Goal: Task Accomplishment & Management: Manage account settings

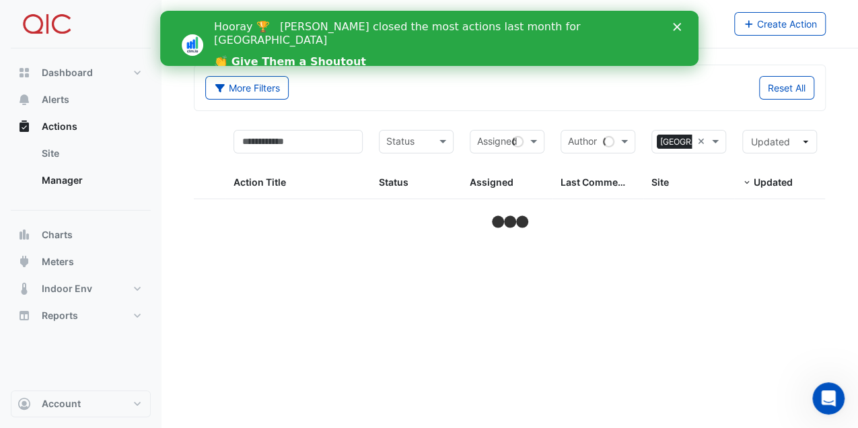
select select "***"
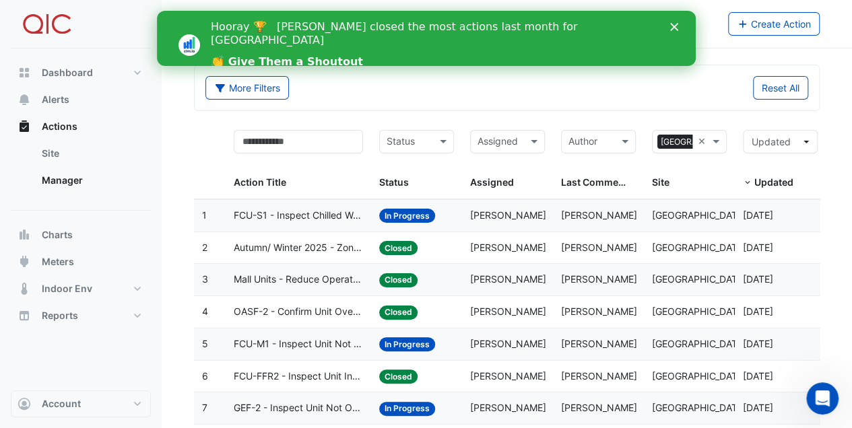
click at [677, 26] on icon "Close" at bounding box center [673, 27] width 8 height 8
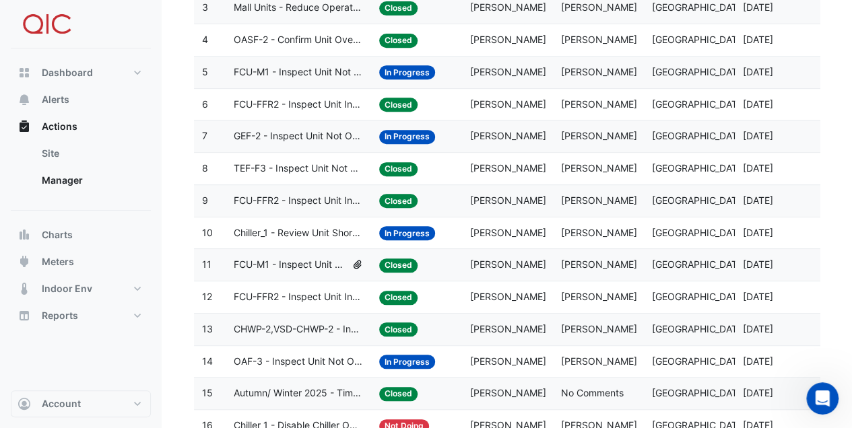
scroll to position [269, 0]
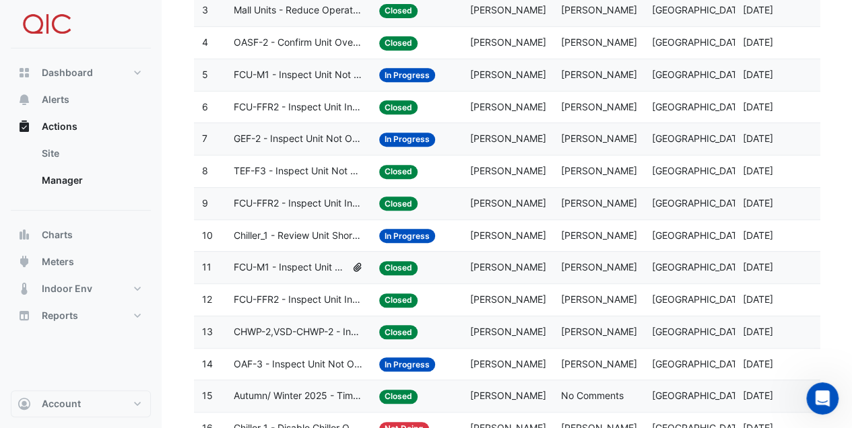
click at [325, 136] on span "GEF-2 - Inspect Unit Not Operating" at bounding box center [298, 138] width 129 height 15
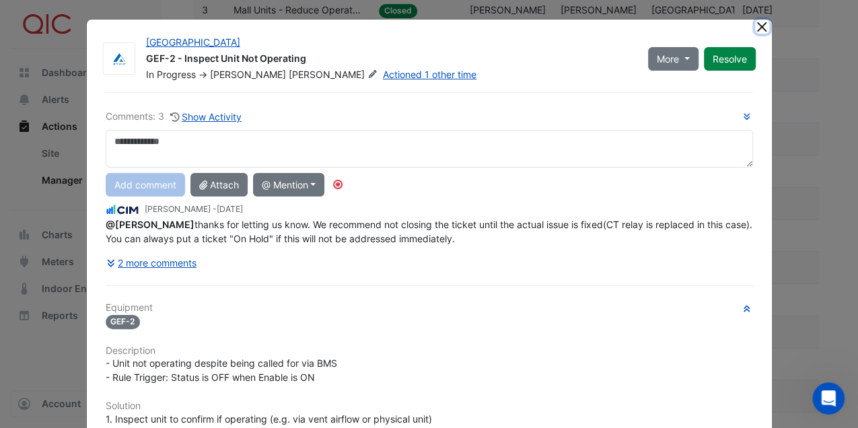
click at [757, 24] on button "Close" at bounding box center [762, 27] width 14 height 14
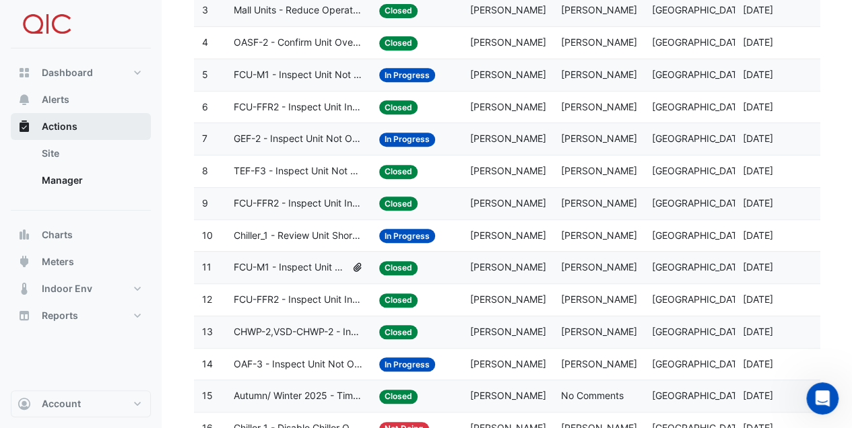
click at [50, 123] on span "Actions" at bounding box center [60, 126] width 36 height 13
click at [51, 127] on span "Actions" at bounding box center [60, 126] width 36 height 13
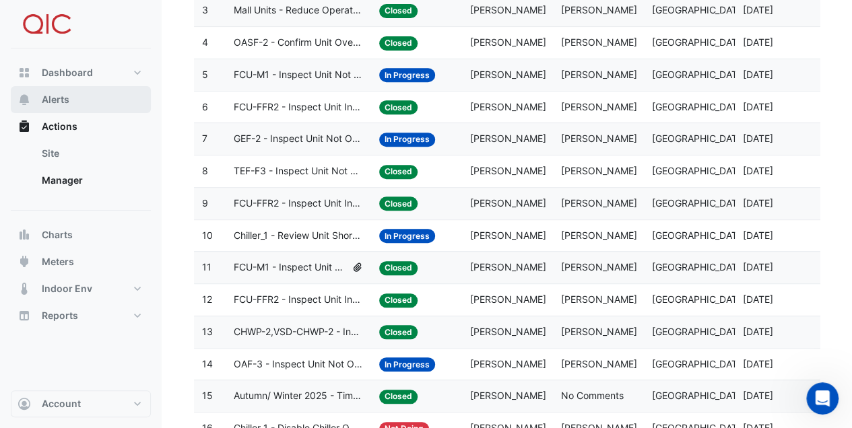
click at [64, 100] on span "Alerts" at bounding box center [56, 99] width 28 height 13
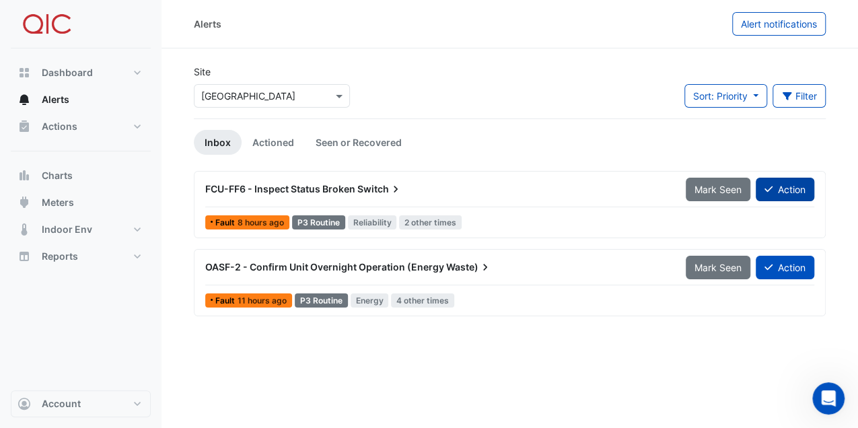
click at [784, 189] on button "Action" at bounding box center [785, 190] width 59 height 24
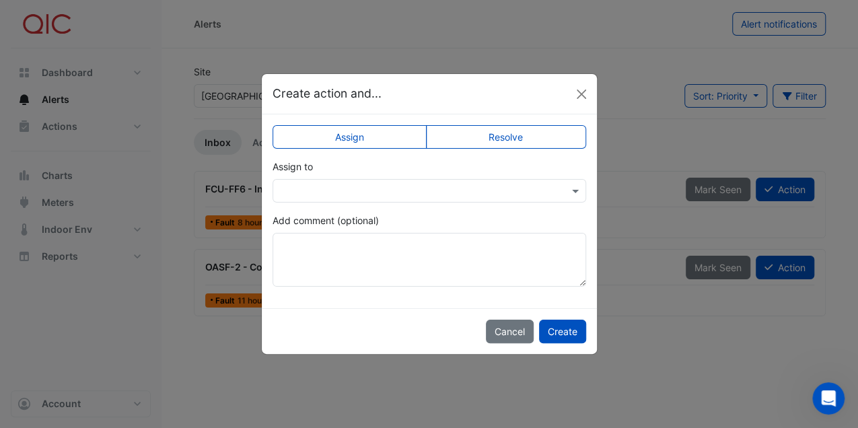
click at [489, 137] on label "Resolve" at bounding box center [506, 137] width 160 height 24
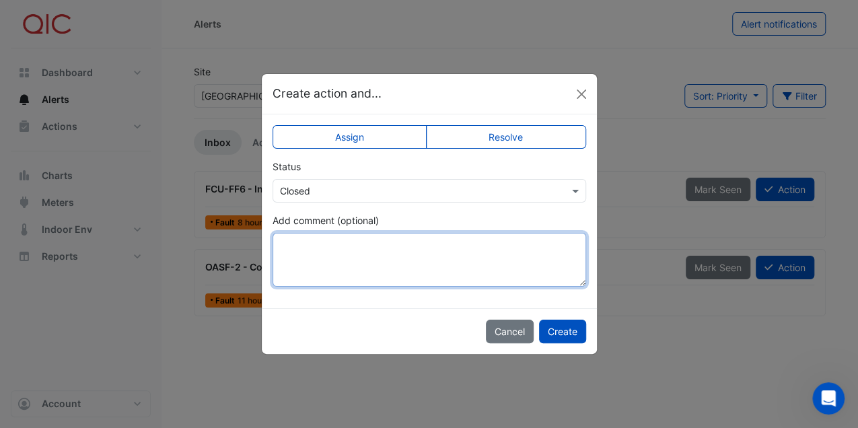
click at [368, 237] on textarea "Add comment (optional)" at bounding box center [430, 260] width 314 height 54
type textarea "**********"
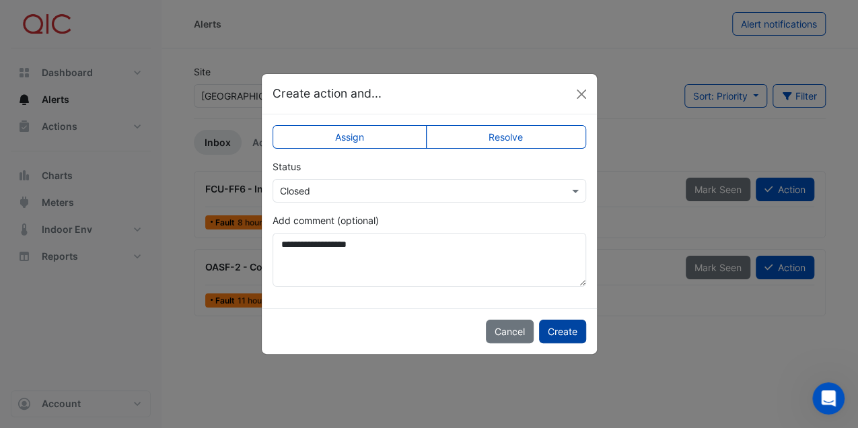
click at [574, 327] on button "Create" at bounding box center [562, 332] width 47 height 24
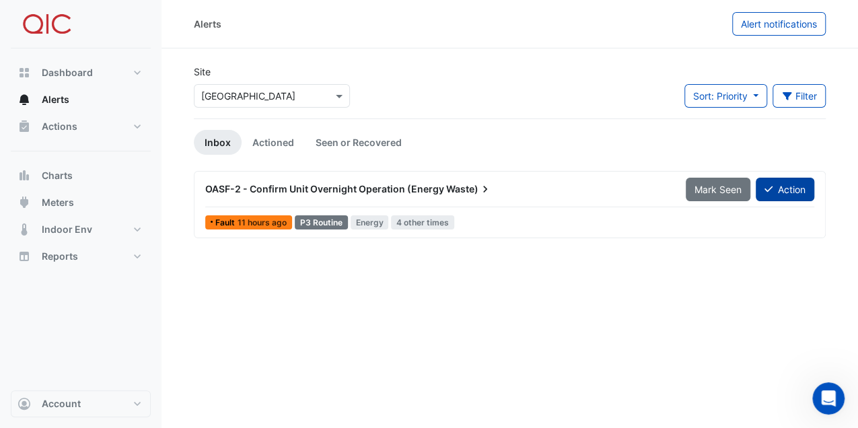
click at [780, 196] on button "Action" at bounding box center [785, 190] width 59 height 24
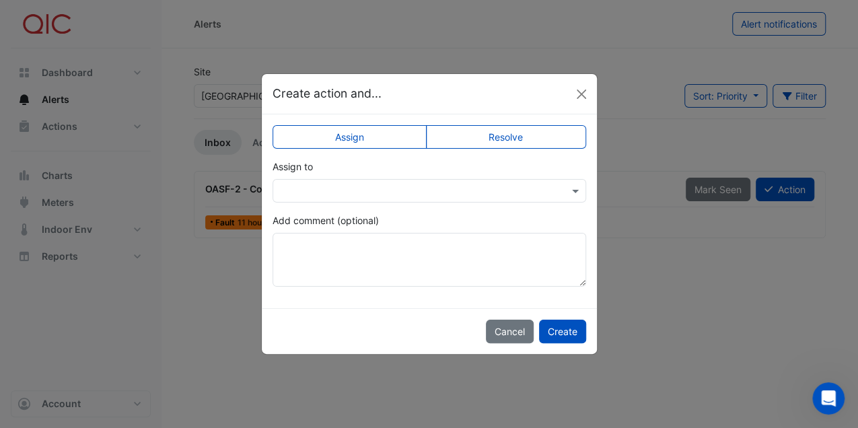
click at [399, 135] on label "Assign" at bounding box center [350, 137] width 155 height 24
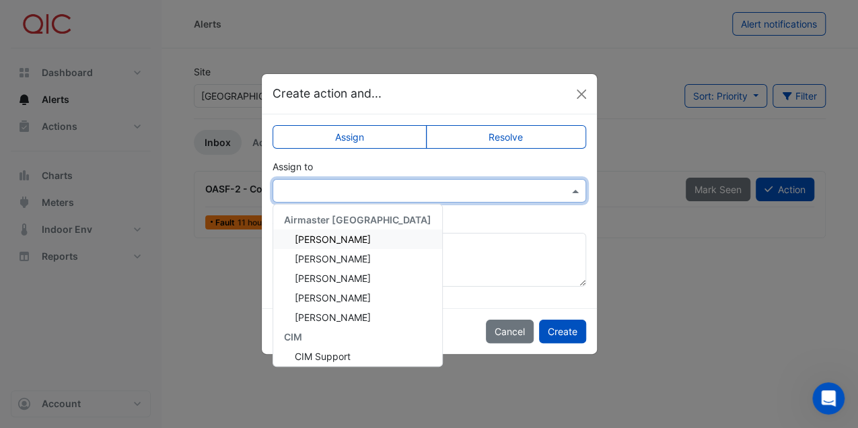
click at [455, 194] on input "text" at bounding box center [416, 191] width 272 height 14
click at [333, 236] on span "[PERSON_NAME]" at bounding box center [333, 239] width 76 height 11
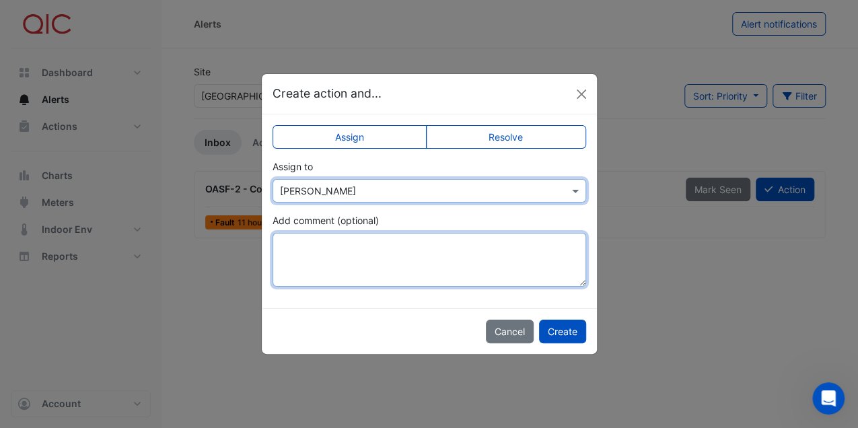
click at [347, 241] on textarea "Add comment (optional)" at bounding box center [430, 260] width 314 height 54
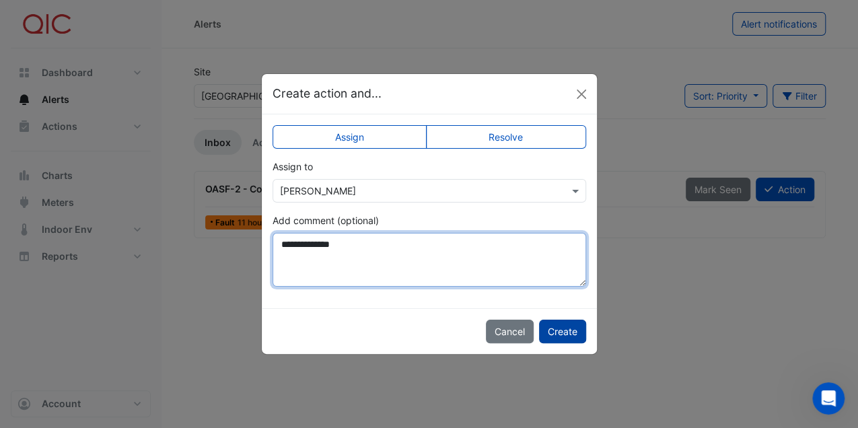
type textarea "**********"
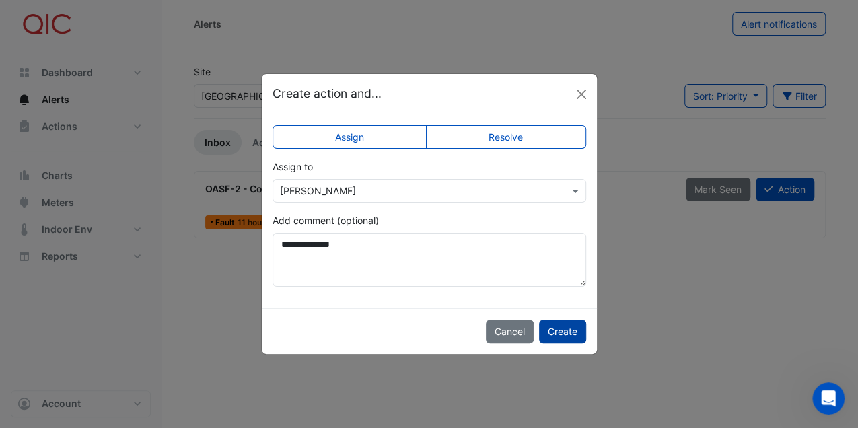
click at [566, 327] on button "Create" at bounding box center [562, 332] width 47 height 24
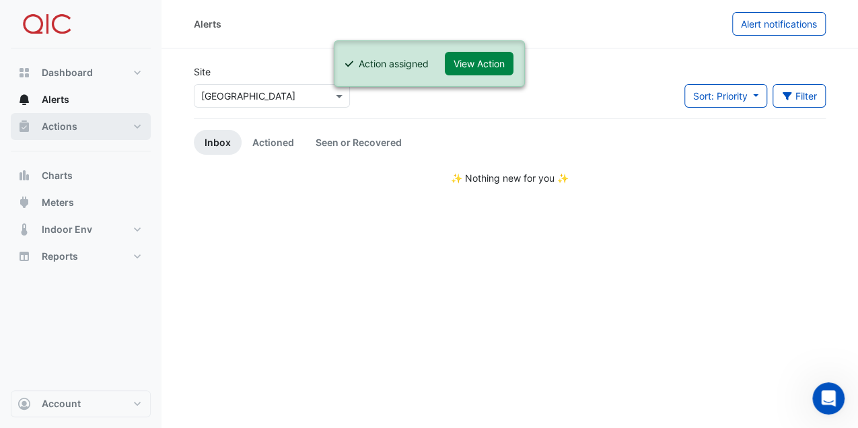
click at [53, 125] on span "Actions" at bounding box center [60, 126] width 36 height 13
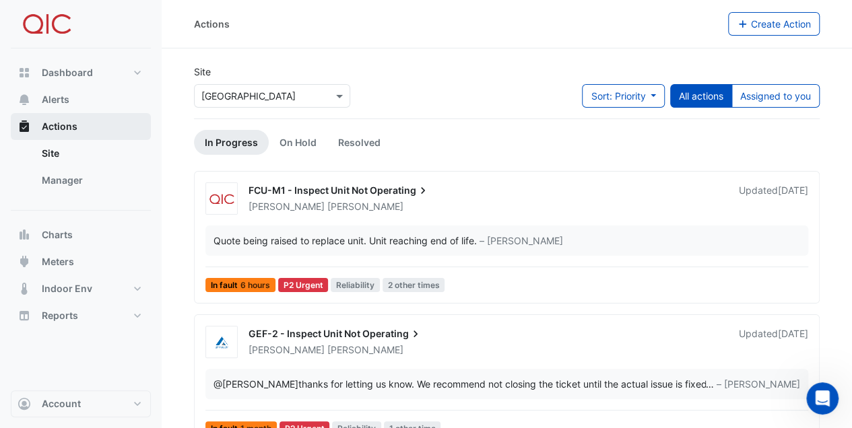
click at [67, 129] on span "Actions" at bounding box center [60, 126] width 36 height 13
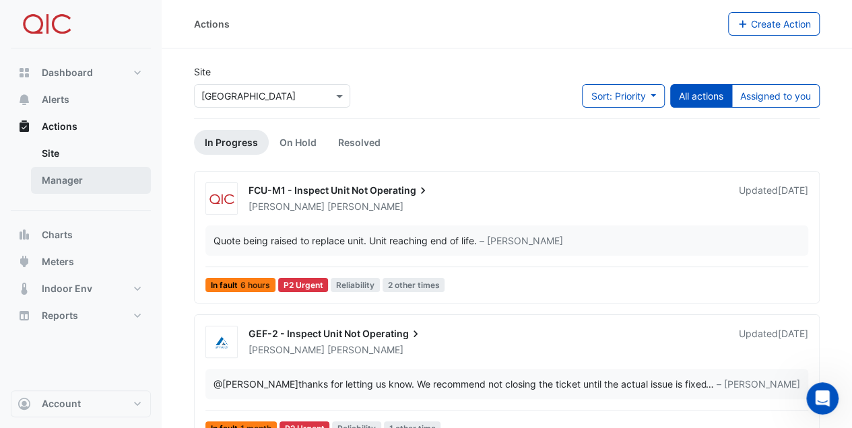
click at [54, 181] on link "Manager" at bounding box center [91, 180] width 120 height 27
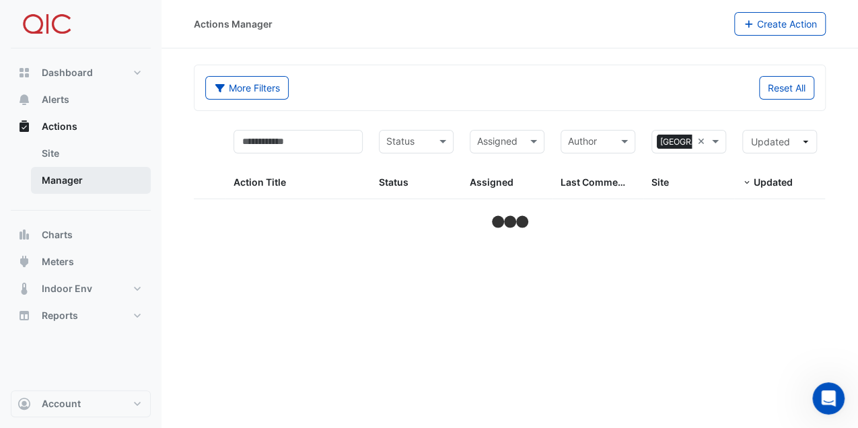
select select "***"
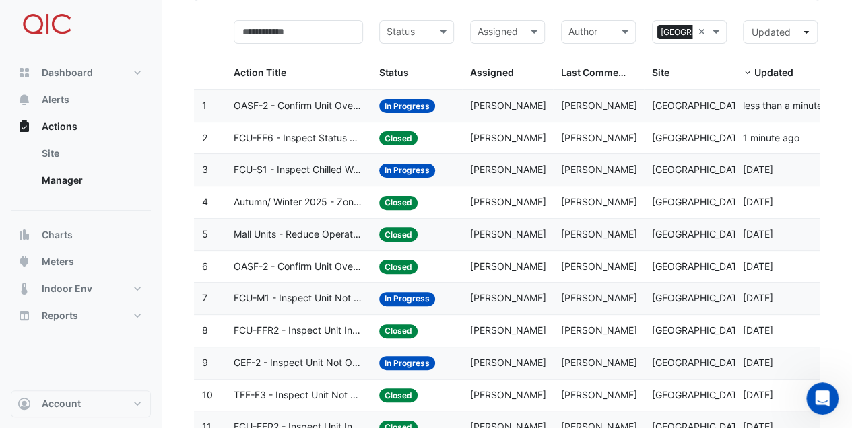
scroll to position [90, 0]
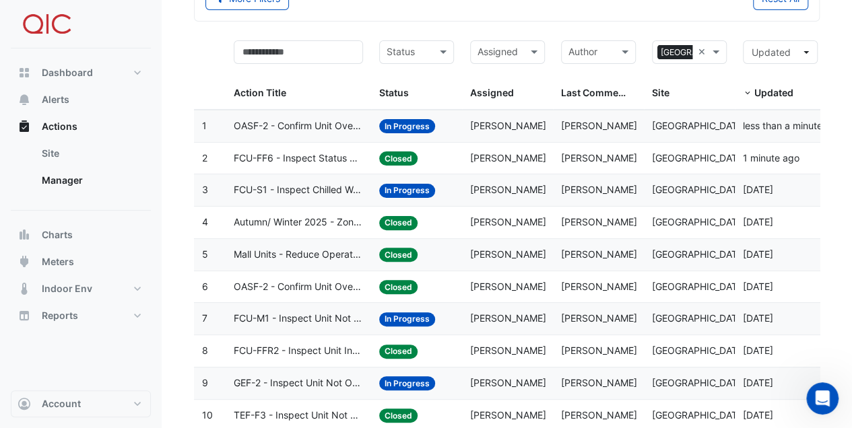
click at [404, 191] on span "In Progress" at bounding box center [407, 191] width 56 height 14
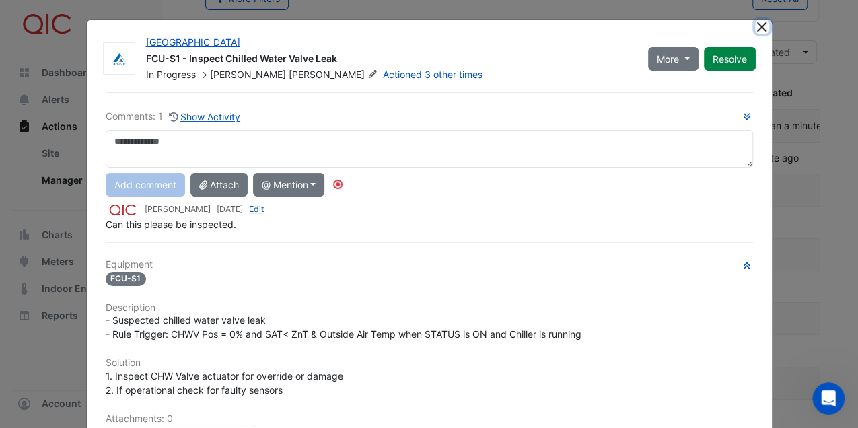
click at [758, 26] on button "Close" at bounding box center [762, 27] width 14 height 14
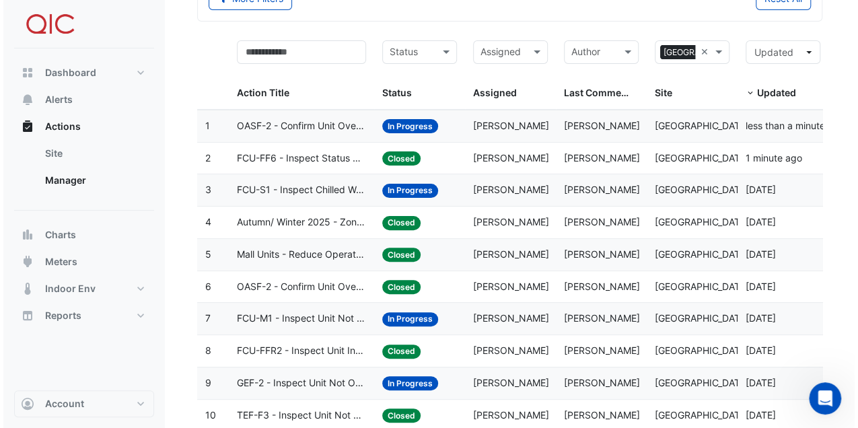
scroll to position [135, 0]
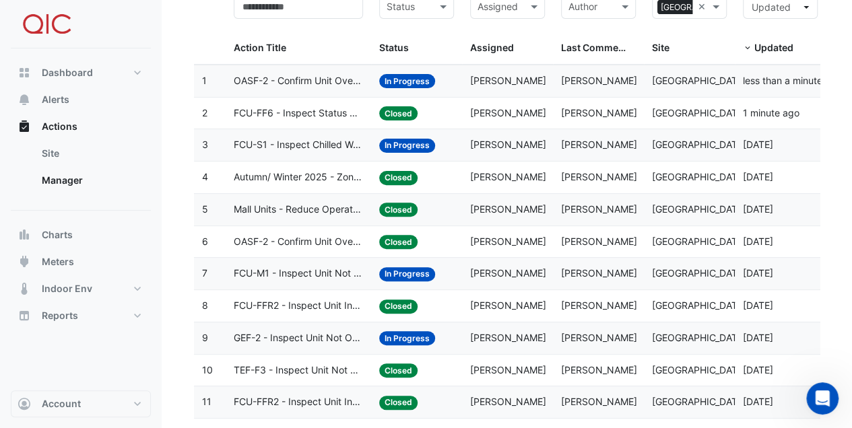
click at [401, 337] on span "In Progress" at bounding box center [407, 338] width 56 height 14
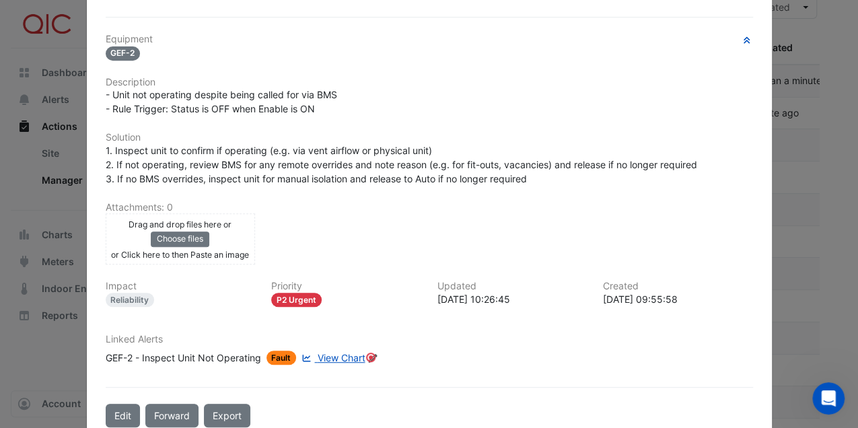
scroll to position [269, 0]
click at [339, 351] on span "View Chart" at bounding box center [341, 356] width 48 height 11
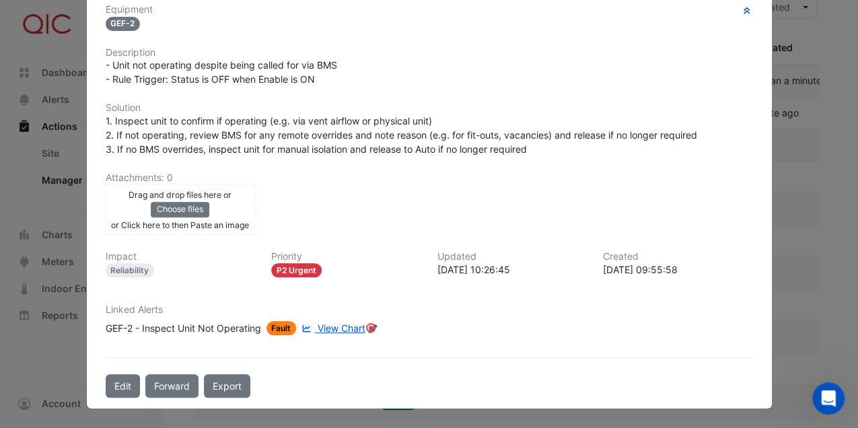
scroll to position [240, 0]
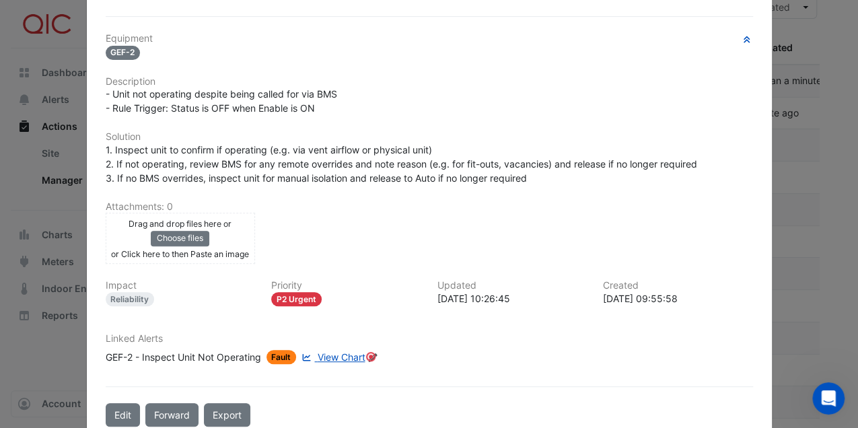
click at [174, 351] on div "GEF-2 - Inspect Unit Not Operating" at bounding box center [184, 357] width 156 height 14
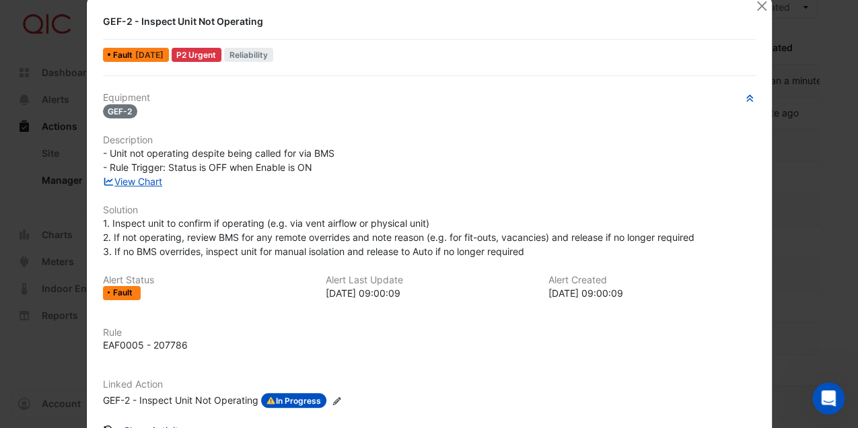
scroll to position [0, 0]
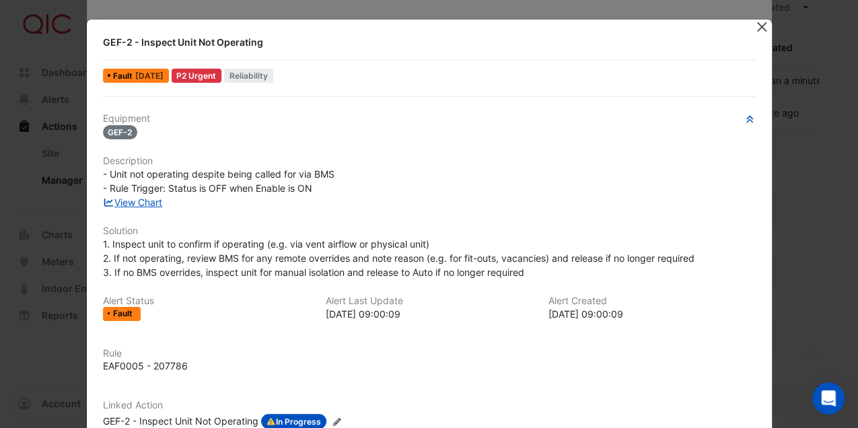
click at [757, 26] on button "Close" at bounding box center [762, 27] width 14 height 14
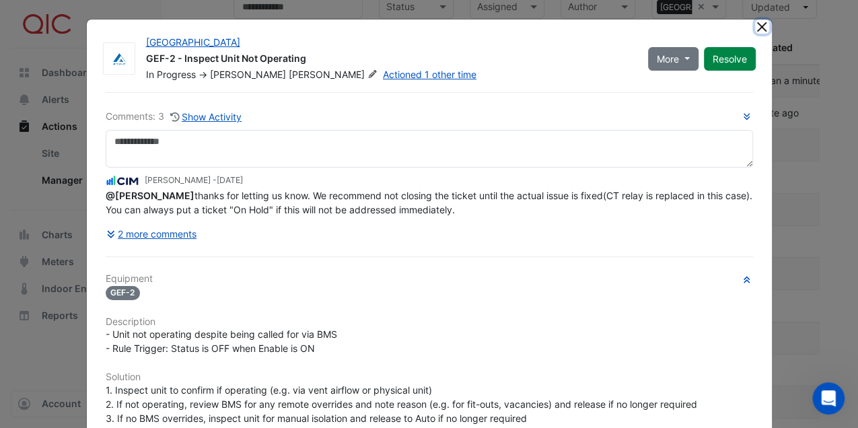
click at [760, 27] on button "Close" at bounding box center [762, 27] width 14 height 14
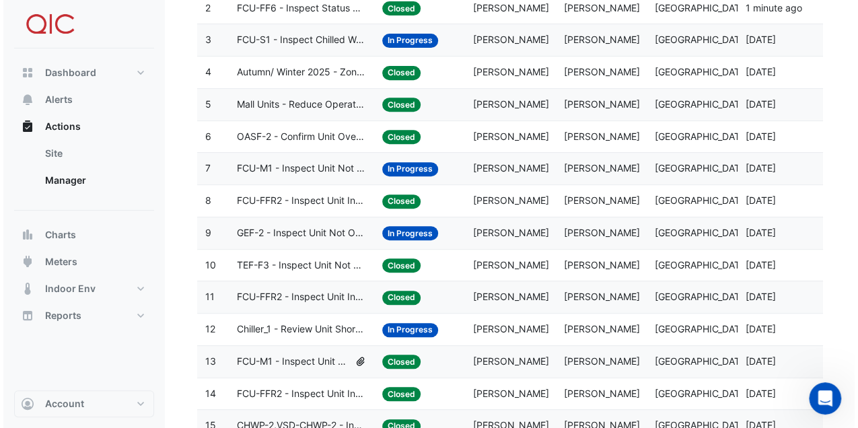
scroll to position [269, 0]
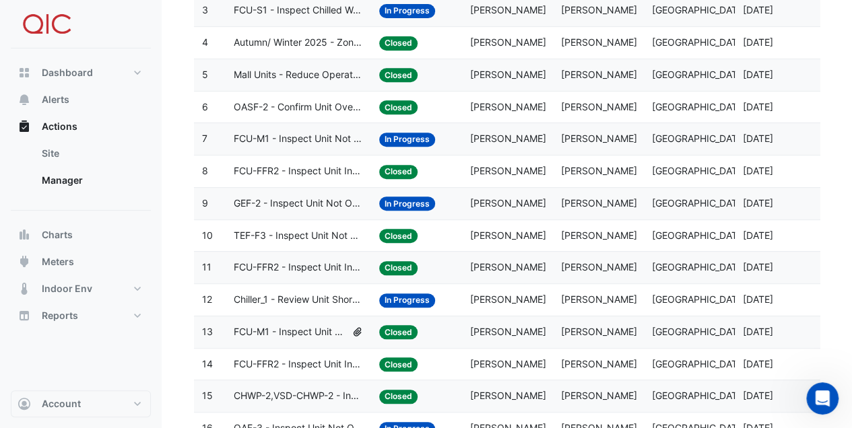
click at [345, 298] on span "Chiller_1 - Review Unit Short Cycling" at bounding box center [298, 299] width 129 height 15
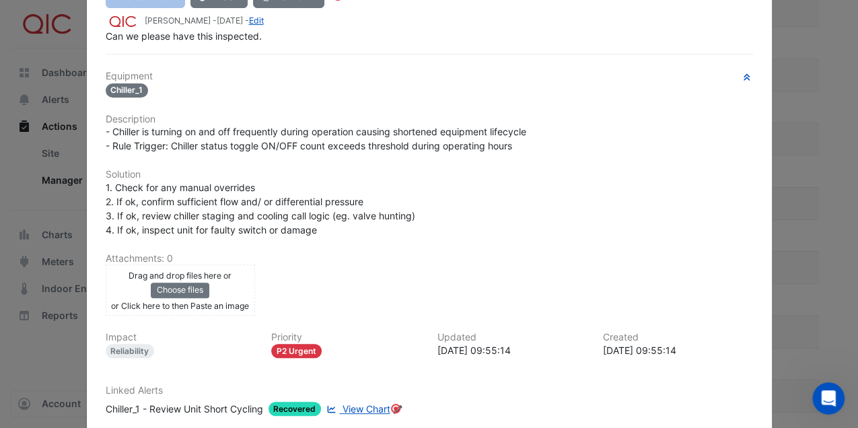
scroll to position [224, 0]
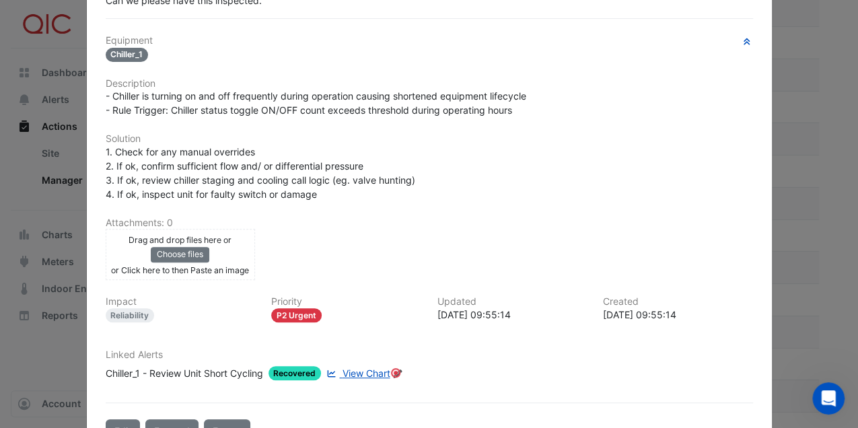
click at [351, 370] on span "View Chart" at bounding box center [366, 373] width 48 height 11
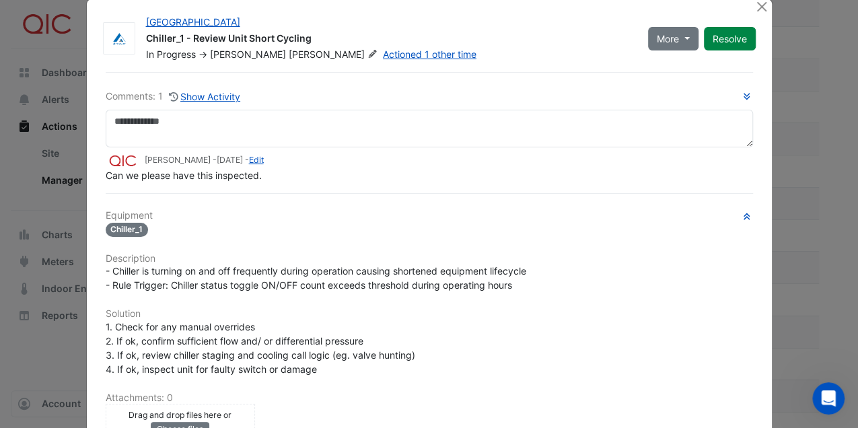
scroll to position [0, 0]
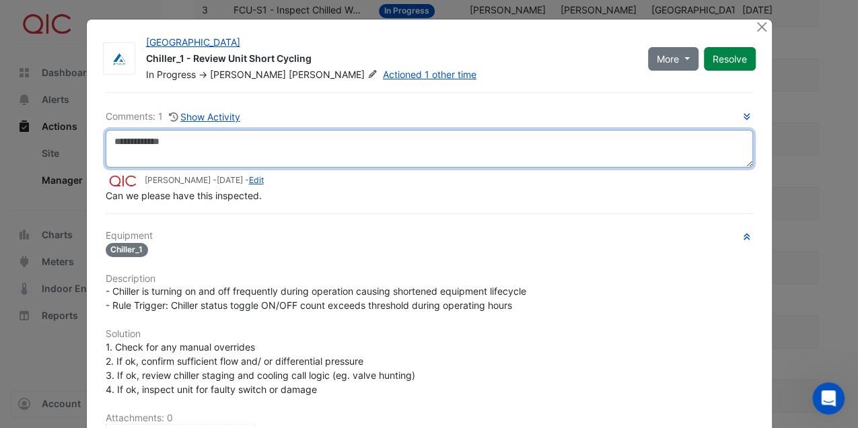
click at [260, 144] on textarea at bounding box center [430, 149] width 648 height 38
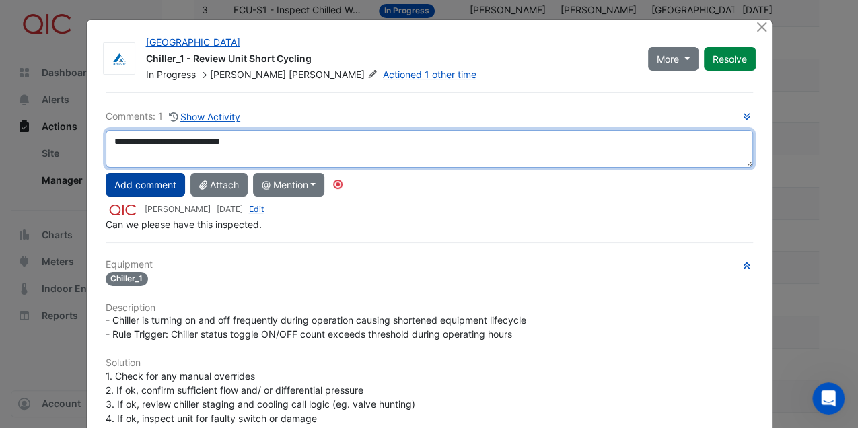
type textarea "**********"
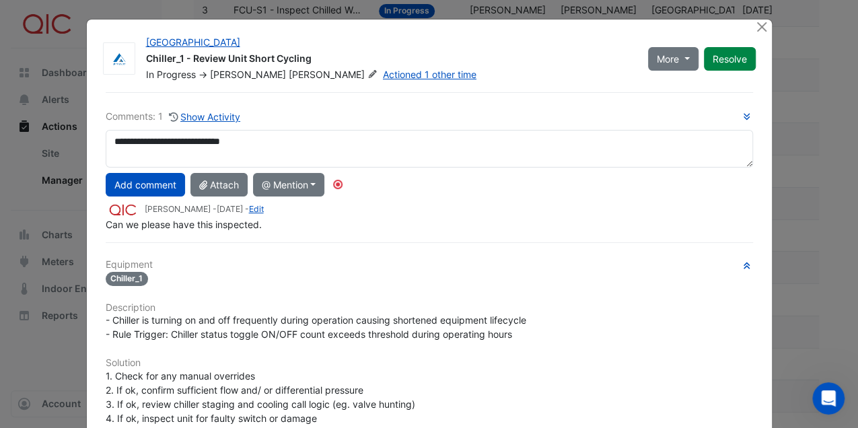
drag, startPoint x: 155, startPoint y: 182, endPoint x: 233, endPoint y: 196, distance: 79.4
click at [158, 182] on button "Add comment" at bounding box center [145, 185] width 79 height 24
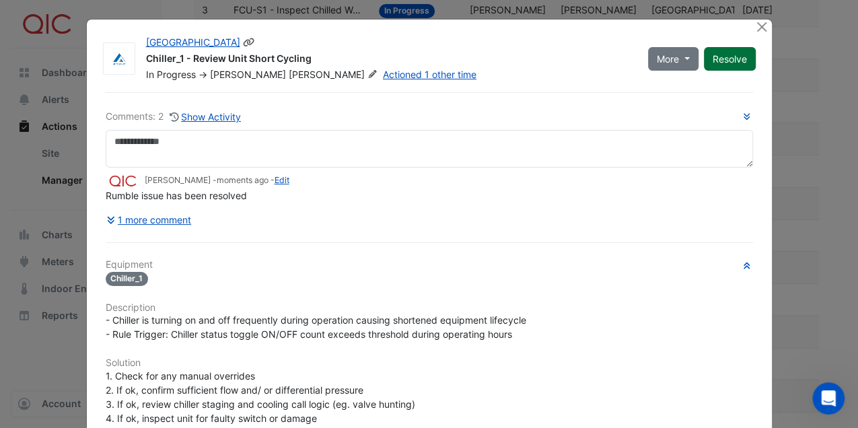
click at [720, 55] on button "Resolve" at bounding box center [730, 59] width 52 height 24
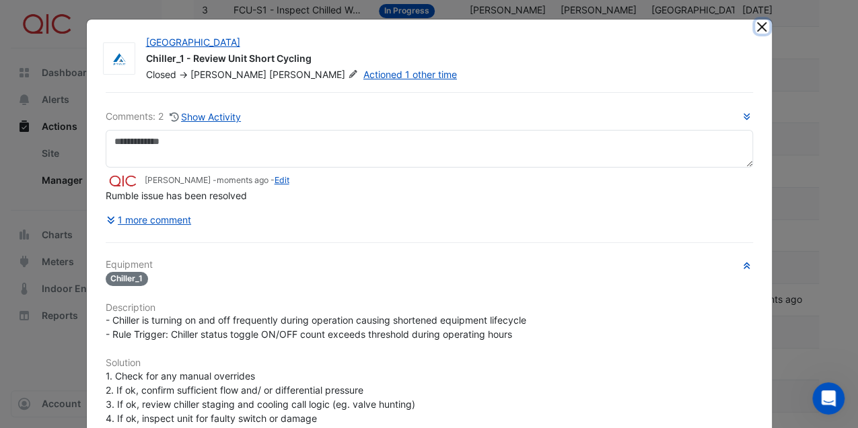
click at [759, 26] on button "Close" at bounding box center [762, 27] width 14 height 14
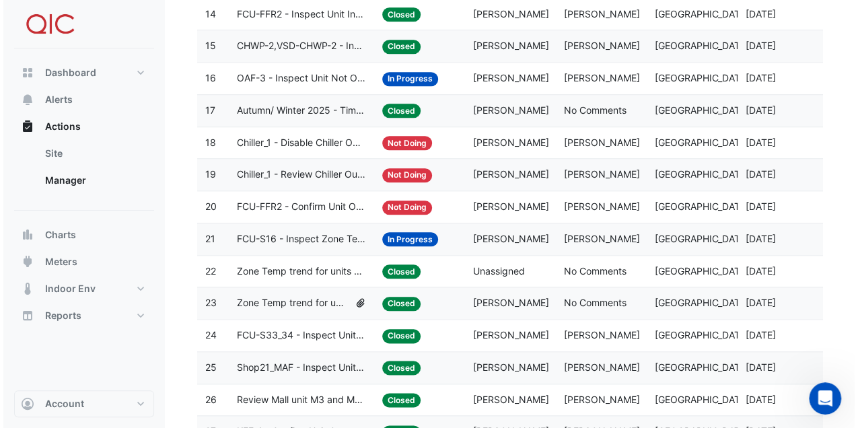
scroll to position [628, 0]
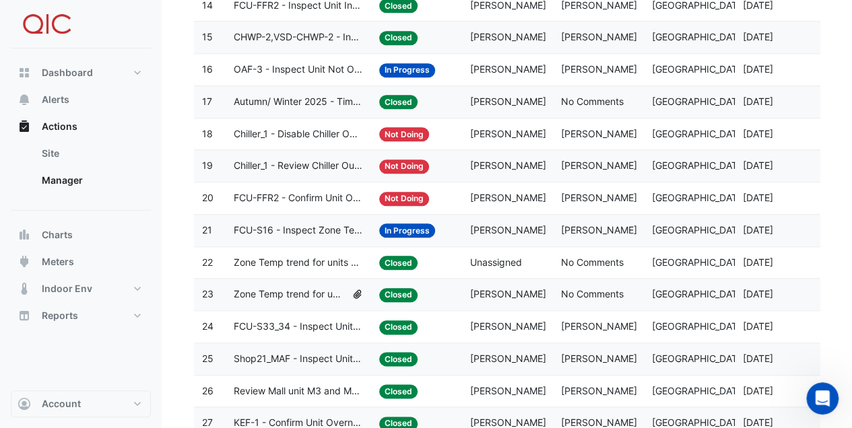
click at [339, 65] on span "OAF-3 - Inspect Unit Not Operating" at bounding box center [298, 69] width 129 height 15
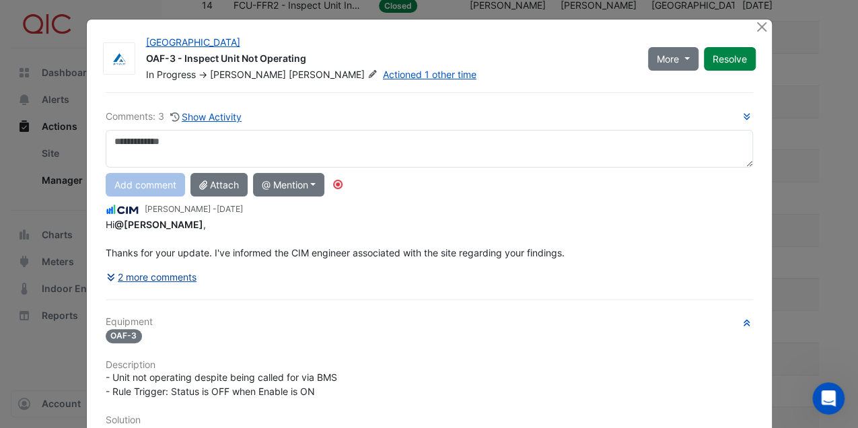
click at [170, 275] on button "2 more comments" at bounding box center [152, 277] width 92 height 24
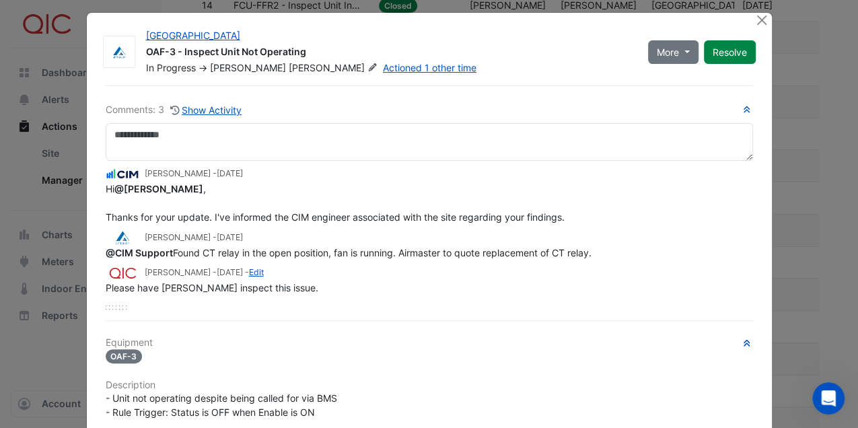
scroll to position [0, 0]
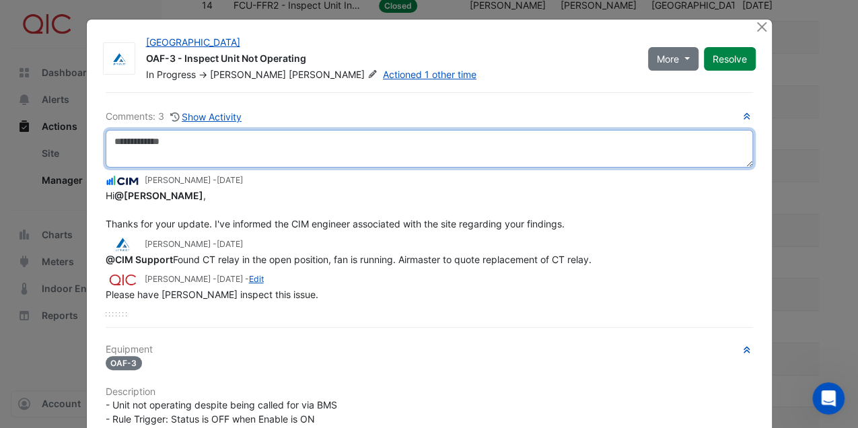
click at [205, 145] on textarea at bounding box center [430, 149] width 648 height 38
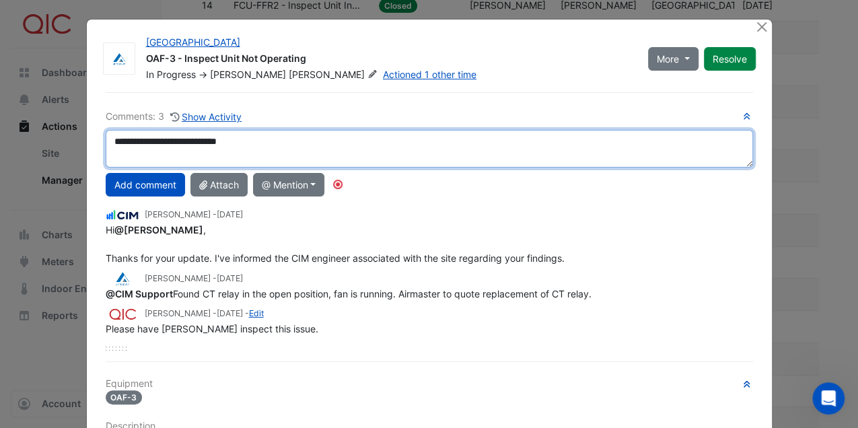
type textarea "**********"
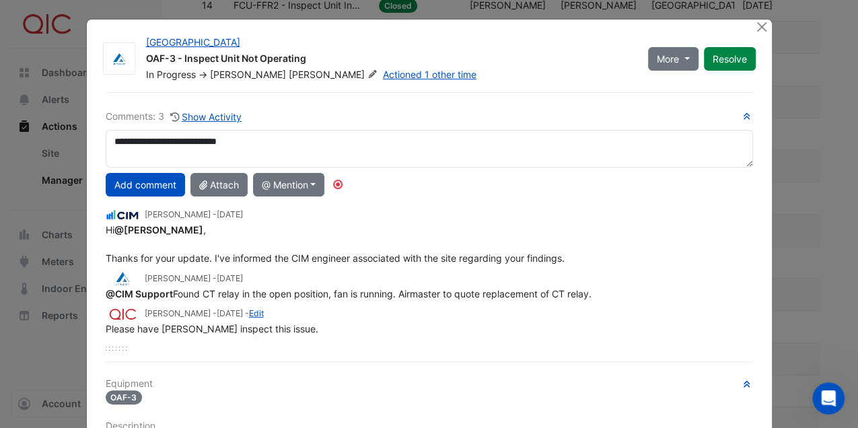
click at [154, 191] on button "Add comment" at bounding box center [145, 185] width 79 height 24
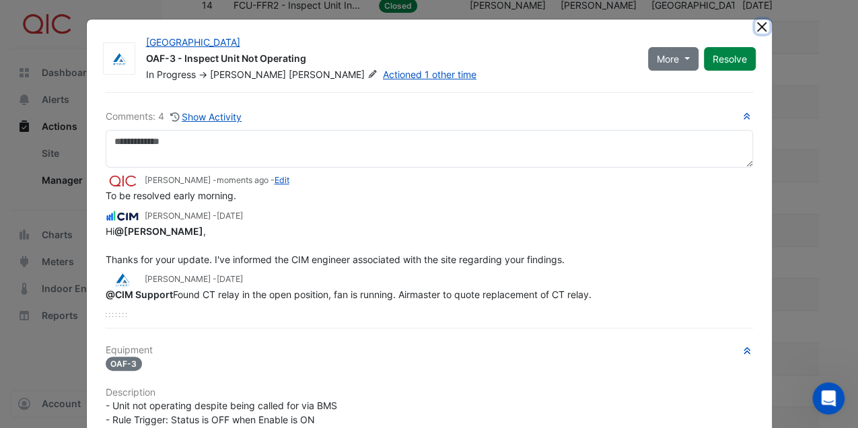
click at [755, 26] on button "Close" at bounding box center [762, 27] width 14 height 14
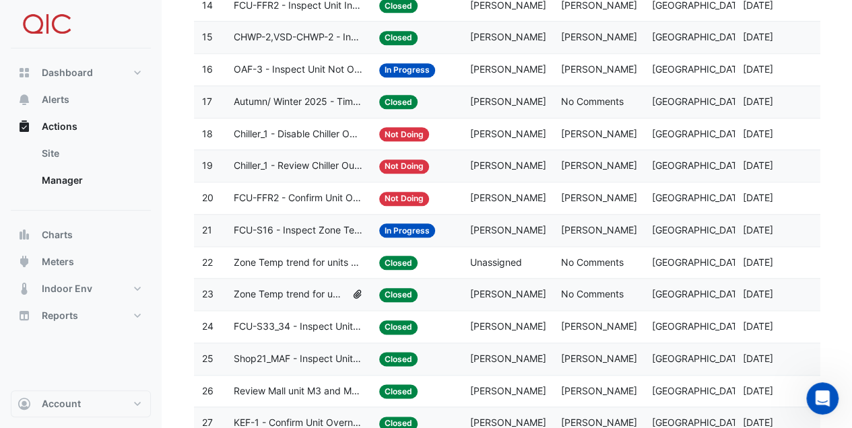
click at [385, 65] on span "In Progress" at bounding box center [407, 70] width 56 height 14
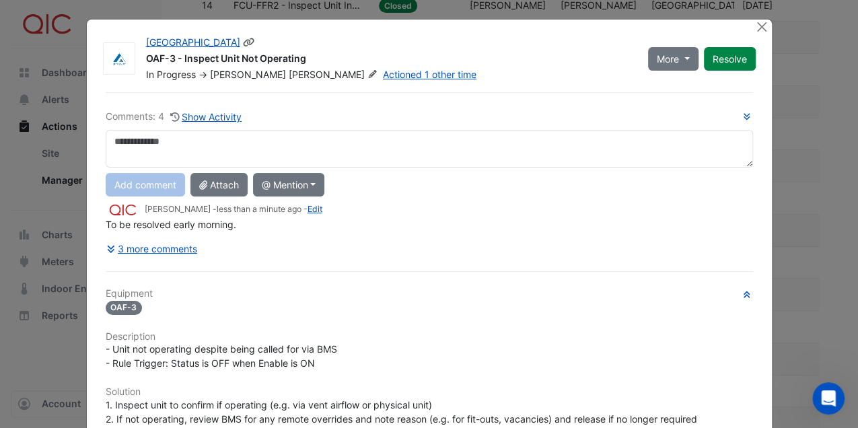
click at [289, 74] on span "[PERSON_NAME]" at bounding box center [335, 74] width 92 height 13
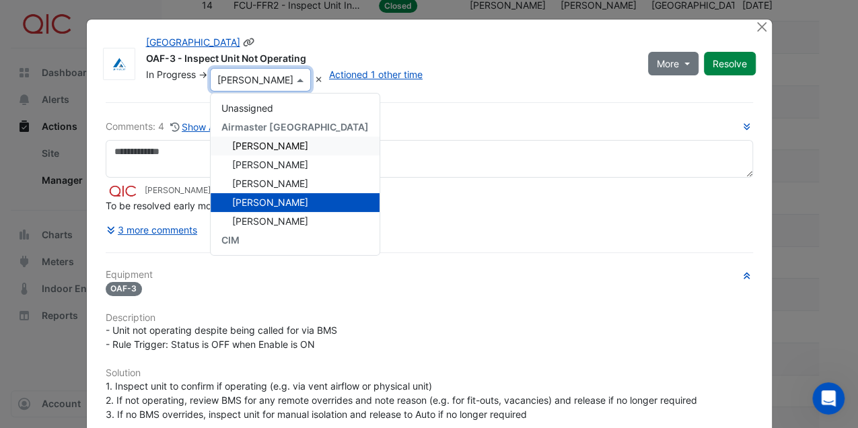
click at [271, 148] on span "[PERSON_NAME]" at bounding box center [270, 145] width 76 height 11
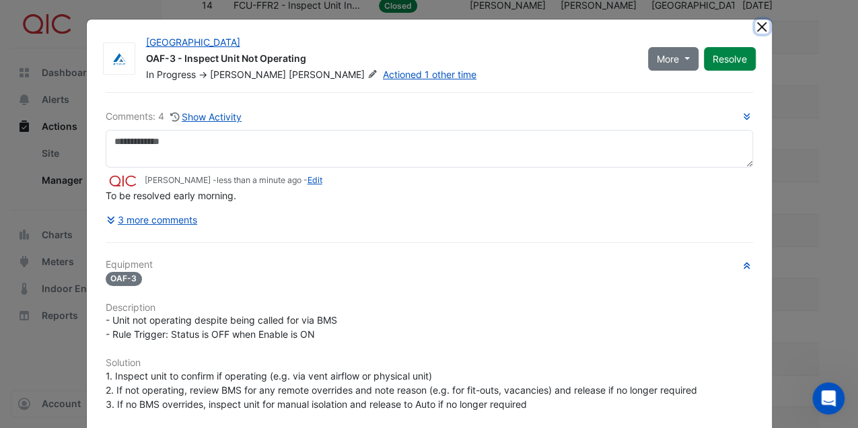
click at [755, 23] on button "Close" at bounding box center [762, 27] width 14 height 14
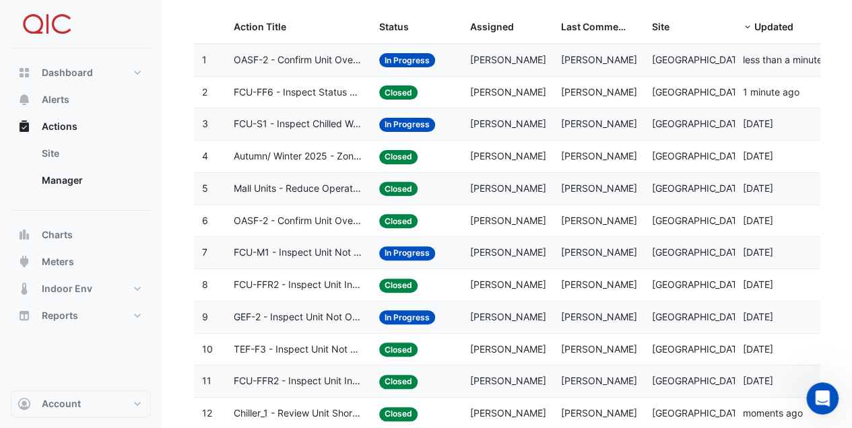
scroll to position [135, 0]
